Goal: Entertainment & Leisure: Consume media (video, audio)

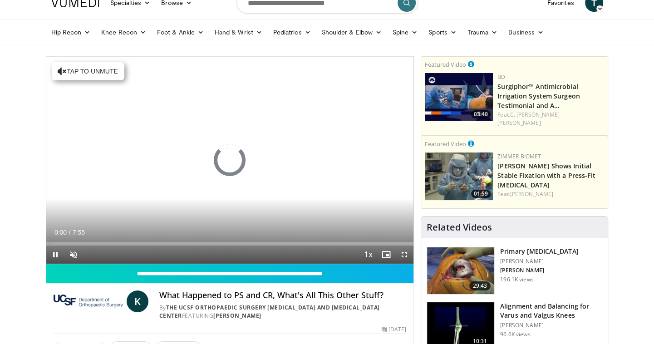
scroll to position [36, 0]
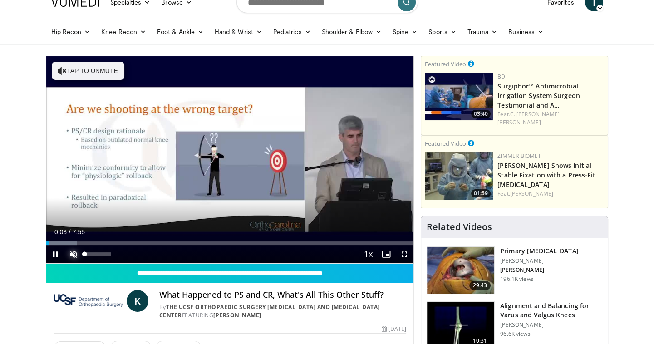
click at [74, 251] on span "Video Player" at bounding box center [73, 254] width 18 height 18
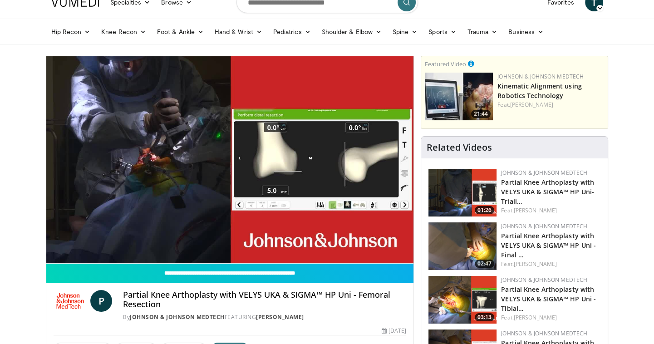
scroll to position [36, 0]
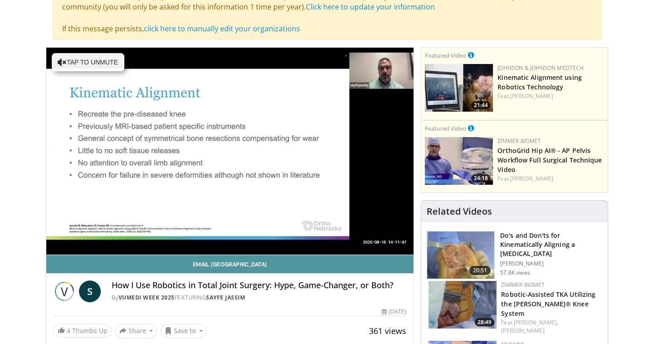
scroll to position [108, 0]
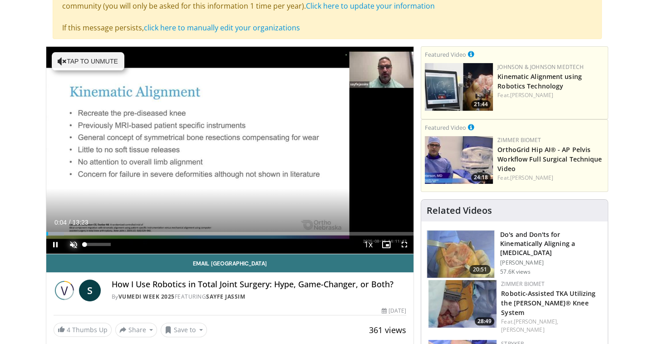
click at [72, 241] on span "Video Player" at bounding box center [73, 245] width 18 height 18
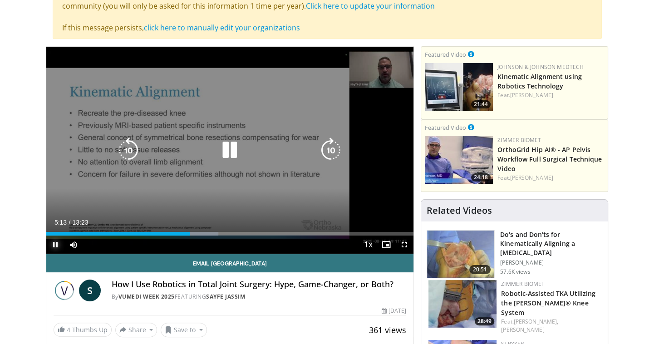
click at [54, 243] on span "Video Player" at bounding box center [55, 245] width 18 height 18
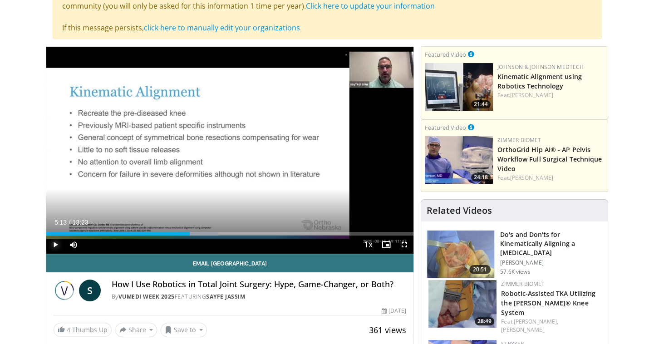
click at [54, 242] on span "Video Player" at bounding box center [55, 245] width 18 height 18
